Goal: Task Accomplishment & Management: Use online tool/utility

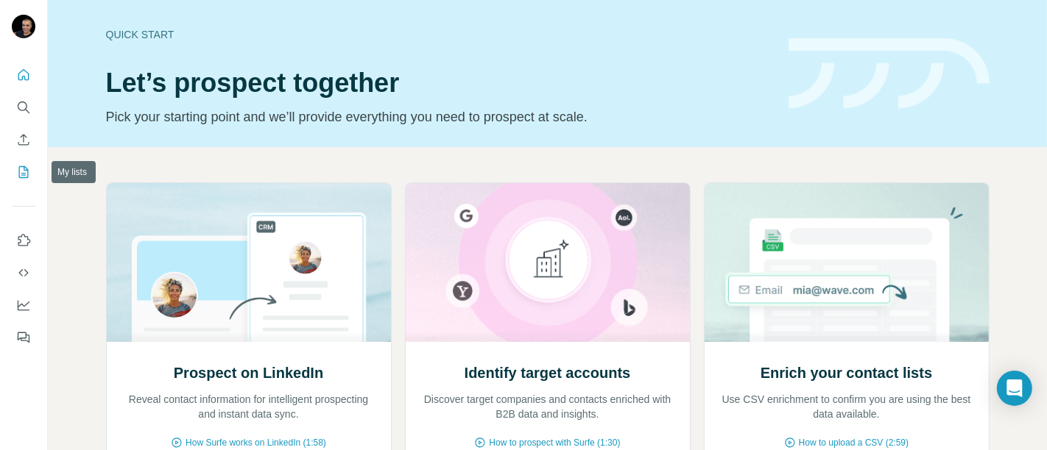
click at [16, 177] on icon "My lists" at bounding box center [23, 172] width 15 height 15
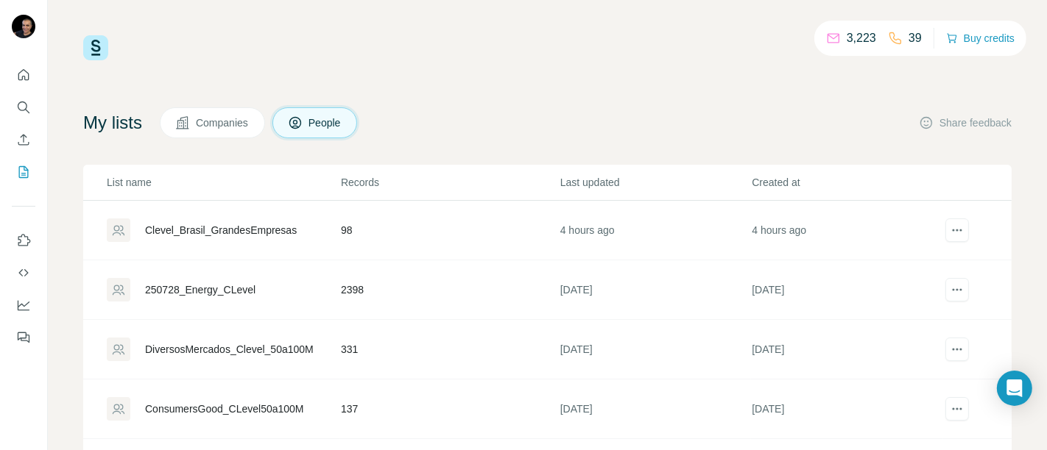
click at [227, 230] on div "Clevel_Brasil_GrandesEmpresas" at bounding box center [221, 230] width 152 height 15
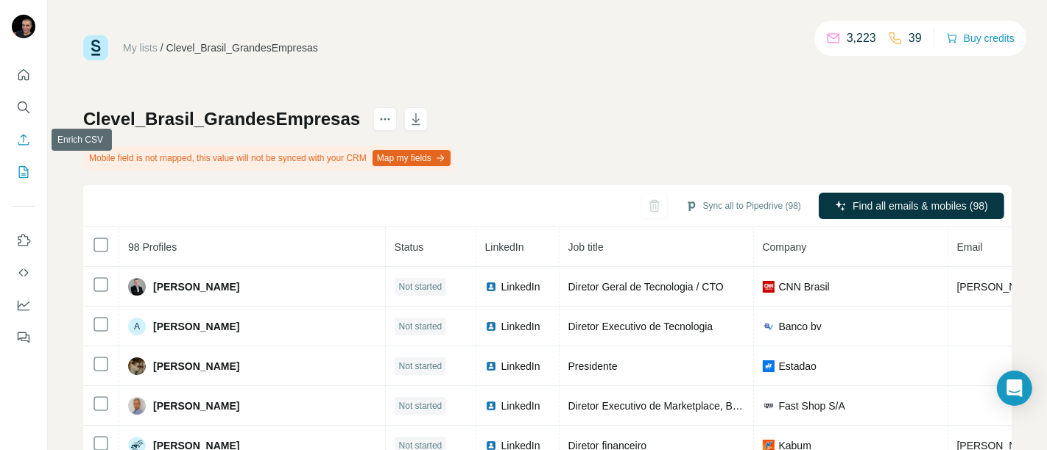
click at [16, 140] on icon "Enrich CSV" at bounding box center [23, 139] width 15 height 15
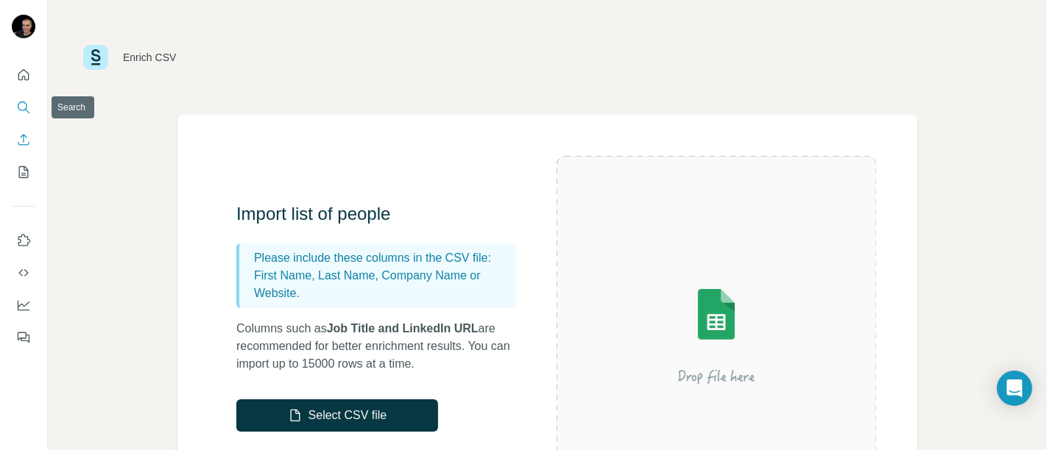
click at [32, 110] on button "Search" at bounding box center [24, 107] width 24 height 26
